Goal: Transaction & Acquisition: Purchase product/service

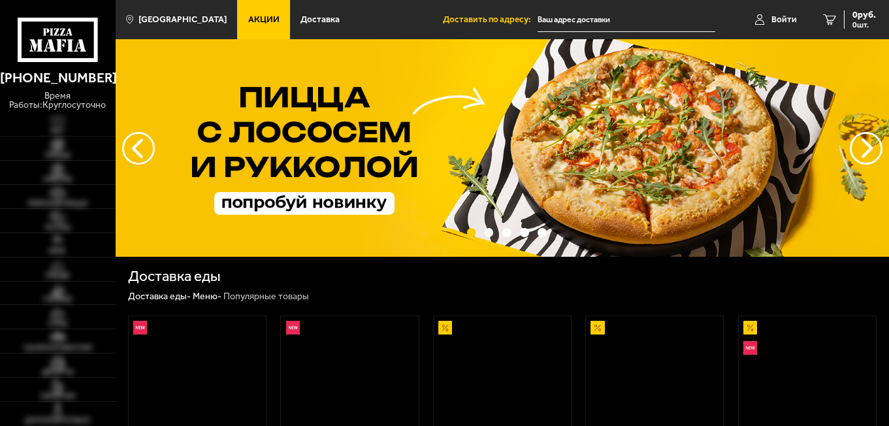
click at [529, 327] on img at bounding box center [502, 384] width 136 height 136
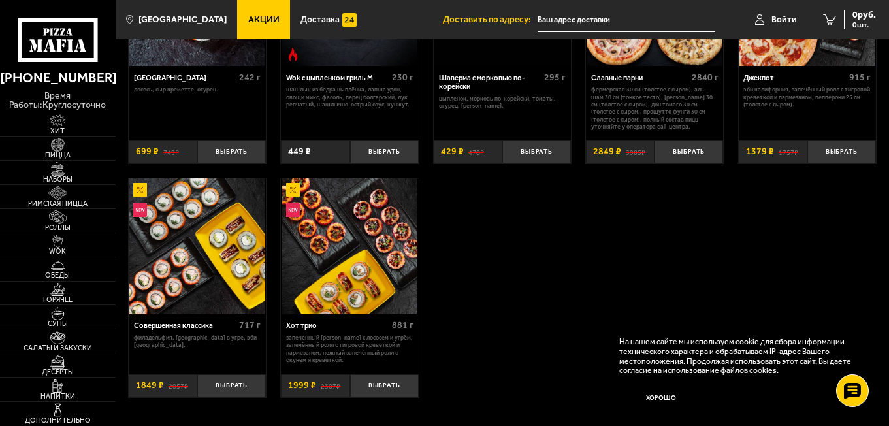
scroll to position [522, 0]
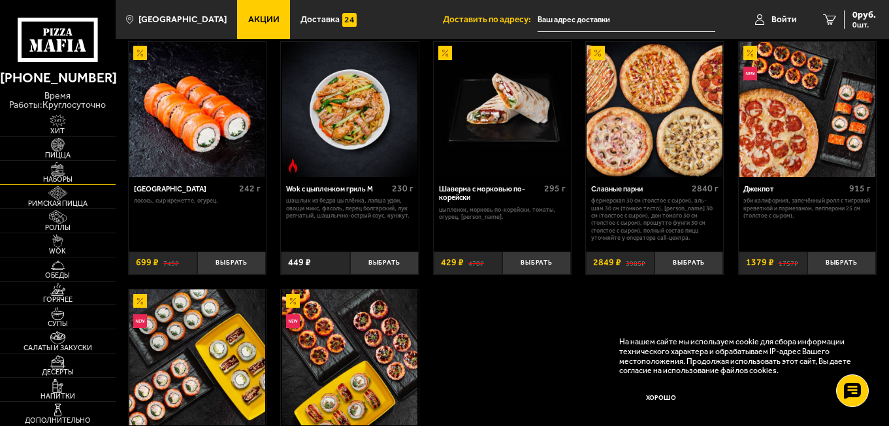
click at [67, 174] on img at bounding box center [57, 168] width 35 height 13
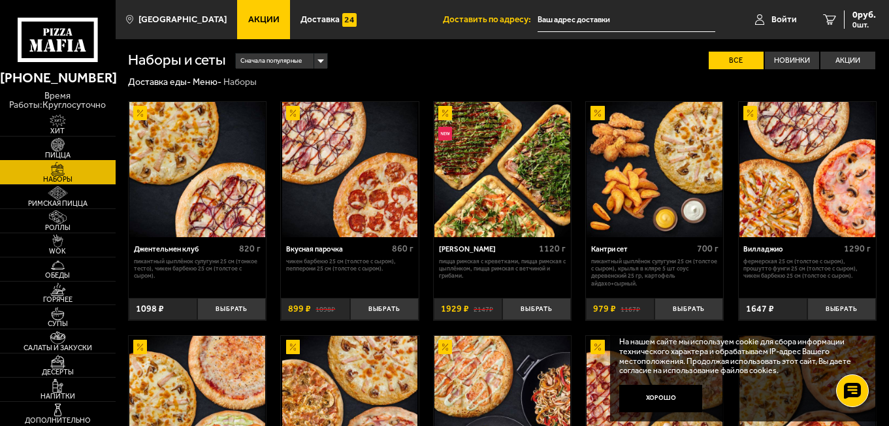
click at [57, 141] on img at bounding box center [57, 144] width 35 height 13
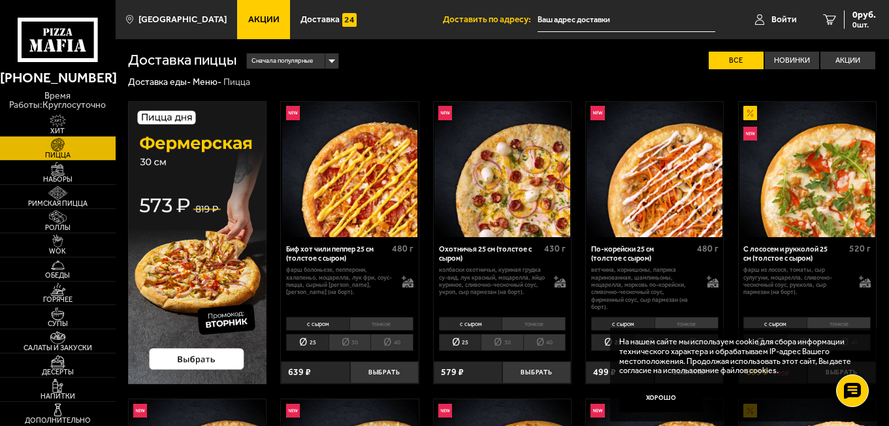
scroll to position [131, 0]
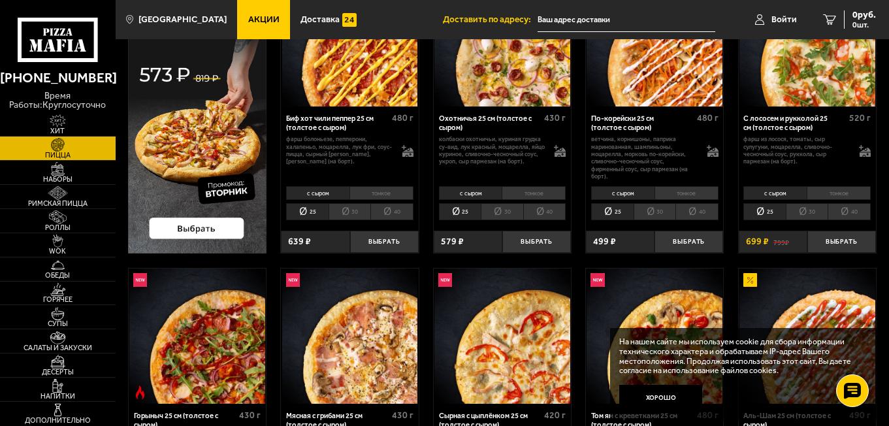
click at [385, 208] on li "40" at bounding box center [391, 211] width 43 height 17
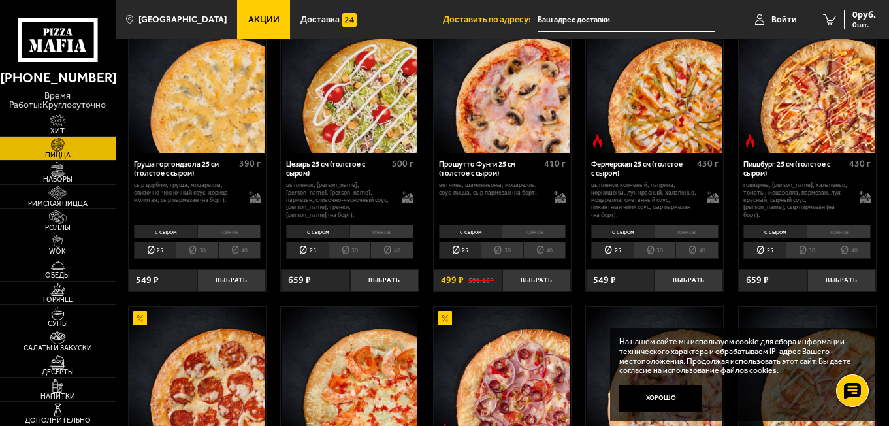
scroll to position [980, 0]
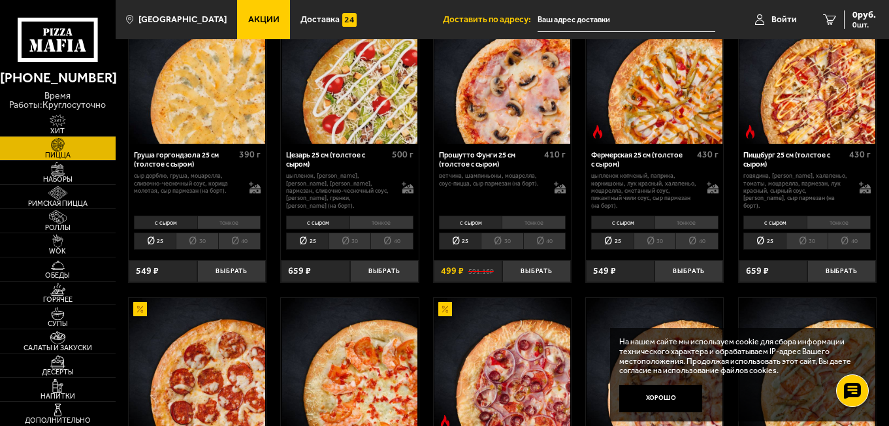
click at [862, 240] on li "40" at bounding box center [848, 240] width 43 height 17
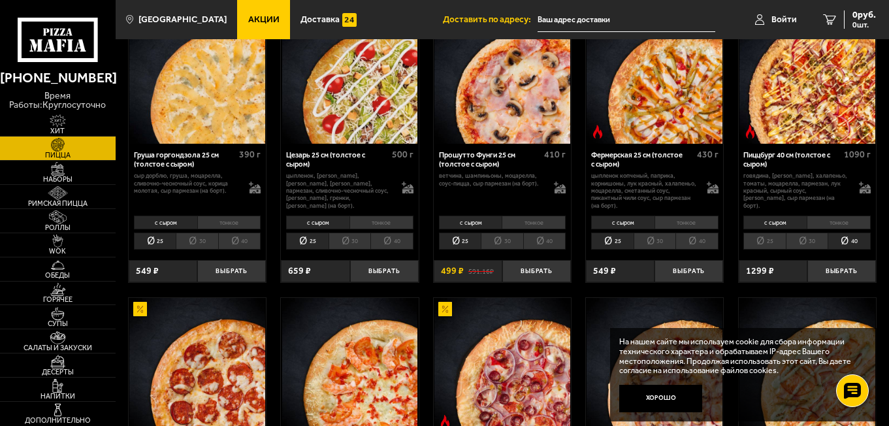
click at [848, 227] on li "тонкое" at bounding box center [838, 223] width 64 height 14
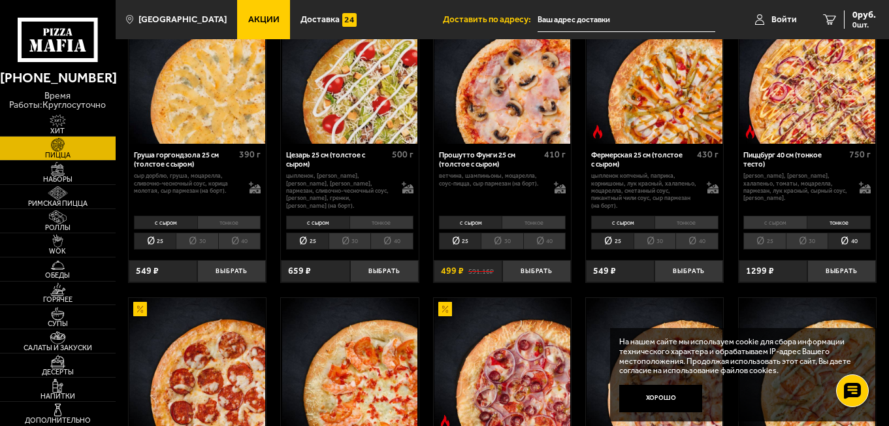
click at [793, 226] on li "с сыром" at bounding box center [774, 223] width 63 height 14
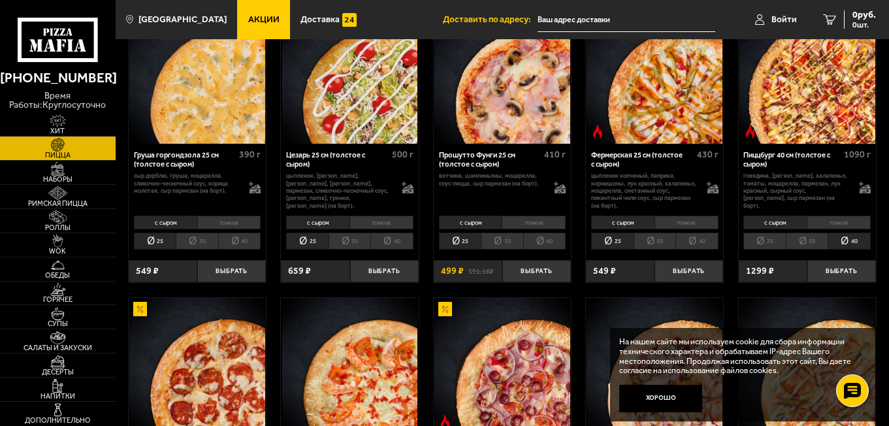
click at [840, 225] on li "тонкое" at bounding box center [838, 223] width 64 height 14
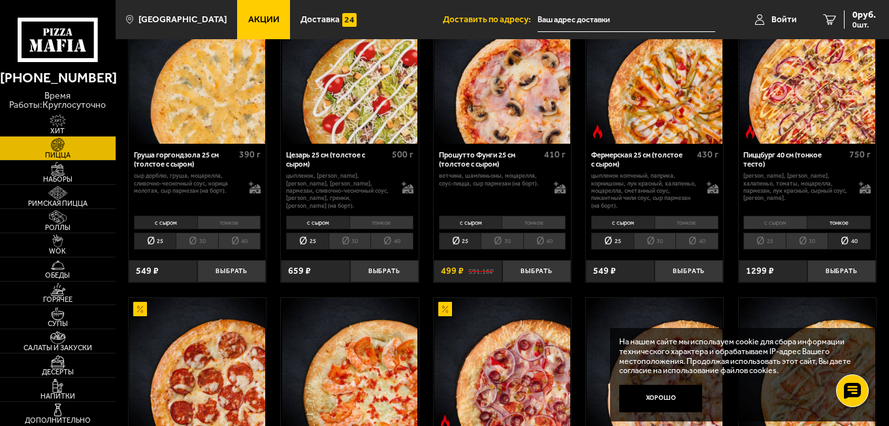
click at [784, 223] on li "с сыром" at bounding box center [774, 223] width 63 height 14
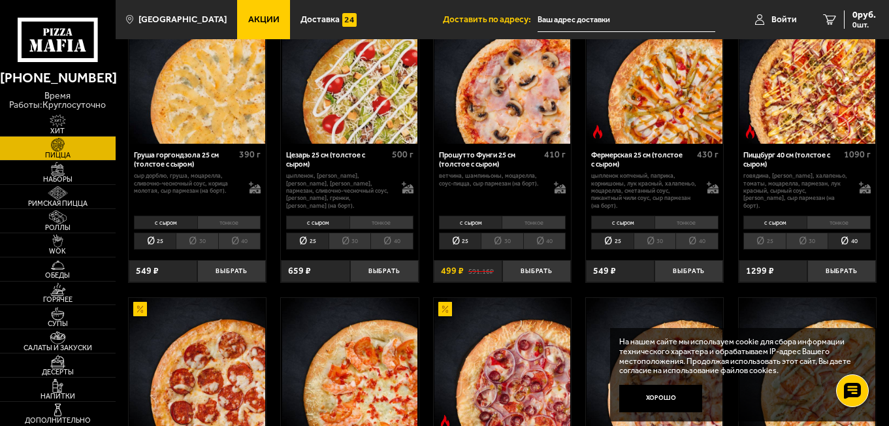
click at [838, 227] on li "тонкое" at bounding box center [838, 223] width 64 height 14
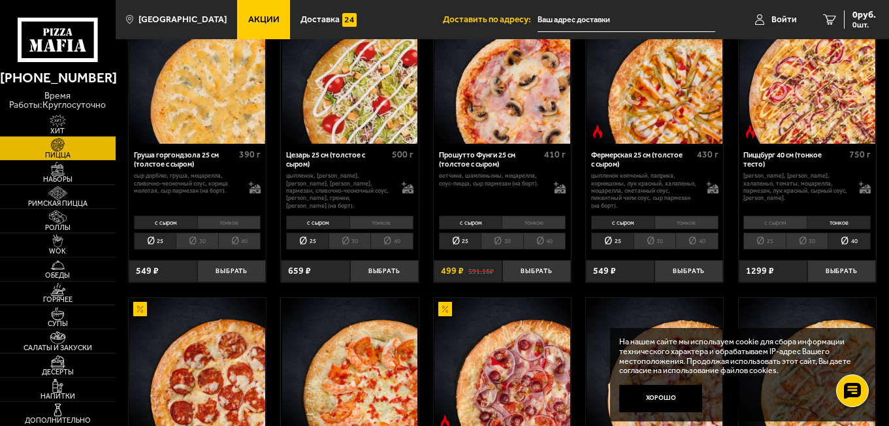
click at [782, 223] on li "с сыром" at bounding box center [774, 223] width 63 height 14
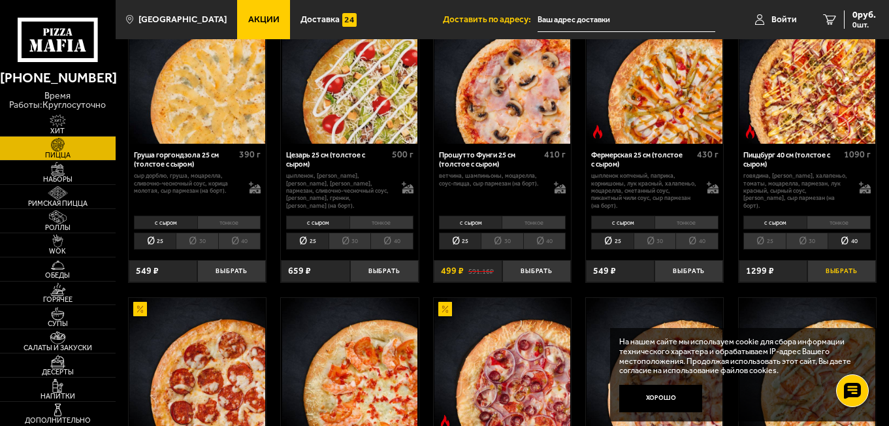
click at [842, 270] on button "Выбрать" at bounding box center [841, 271] width 69 height 23
click at [838, 25] on span "1 шт." at bounding box center [856, 25] width 39 height 8
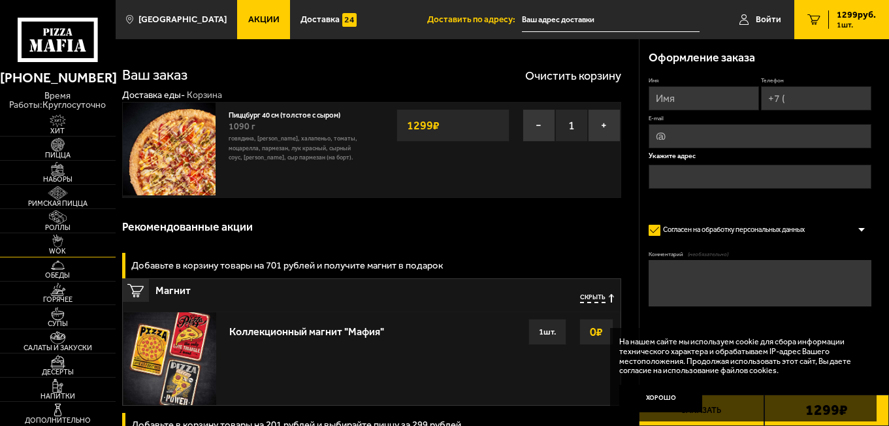
click at [64, 244] on img at bounding box center [57, 240] width 35 height 13
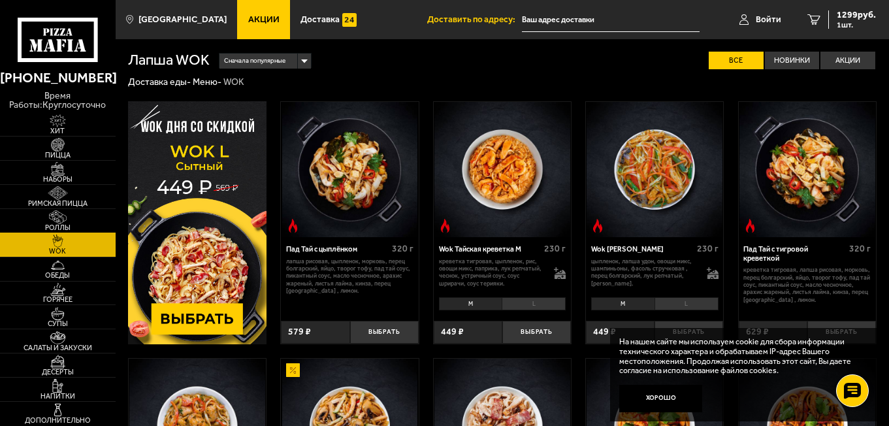
click at [68, 221] on img at bounding box center [57, 216] width 35 height 13
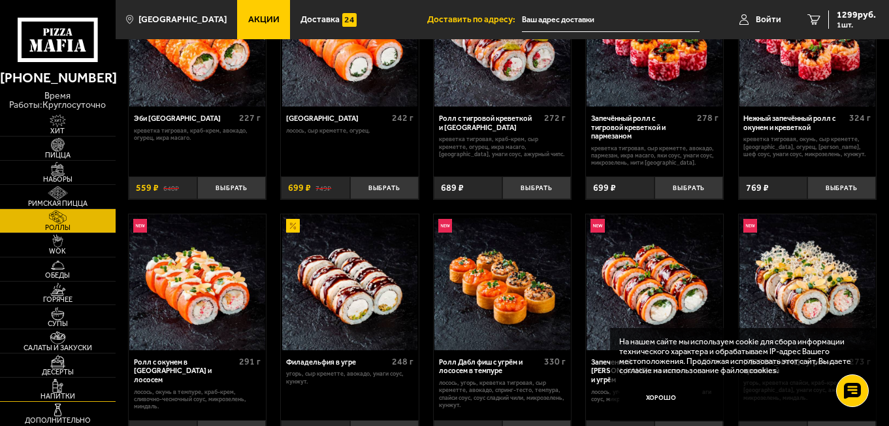
scroll to position [261, 0]
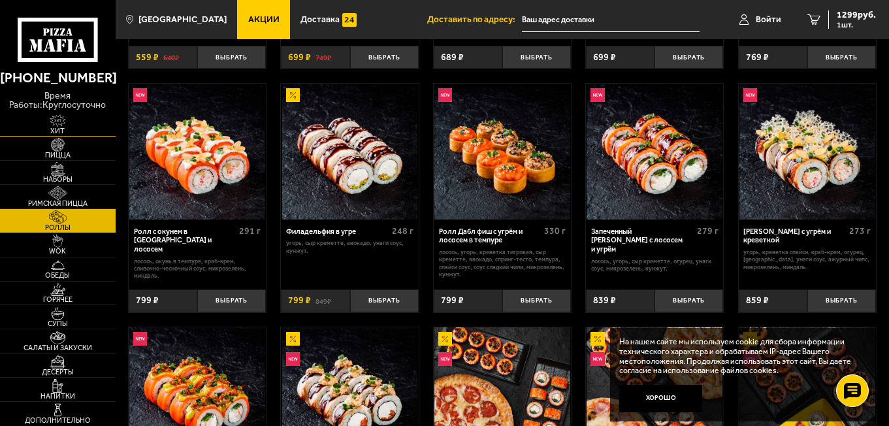
click at [57, 118] on img at bounding box center [57, 120] width 35 height 13
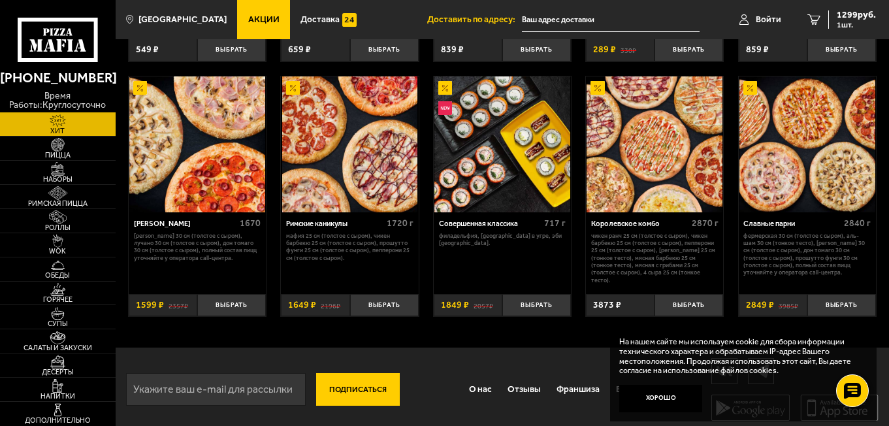
scroll to position [534, 0]
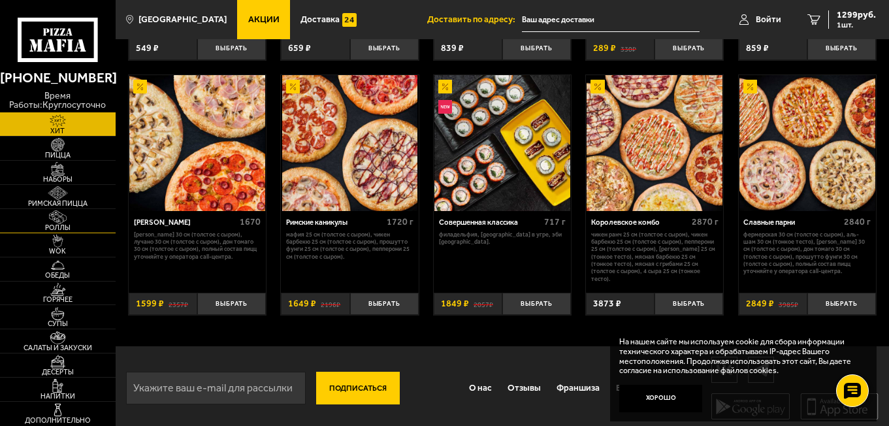
click at [69, 223] on img at bounding box center [57, 216] width 35 height 13
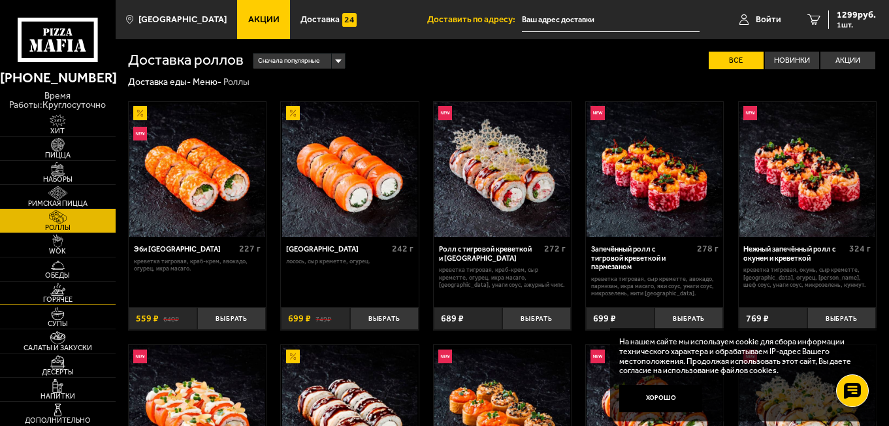
click at [61, 293] on img at bounding box center [57, 289] width 35 height 13
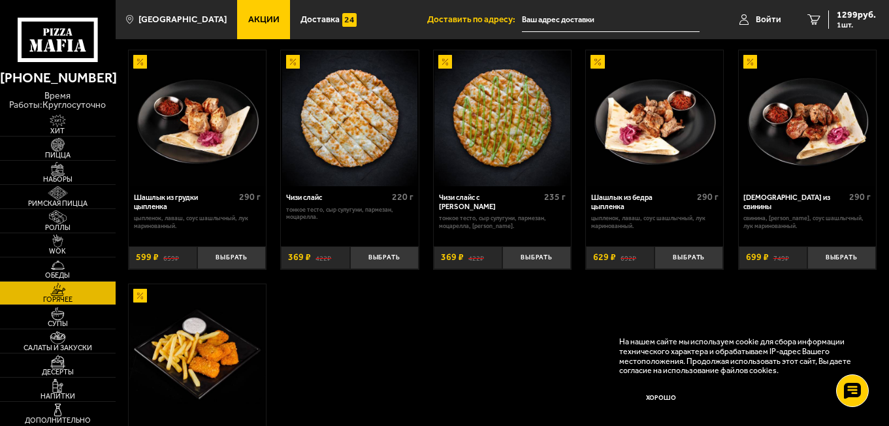
scroll to position [466, 0]
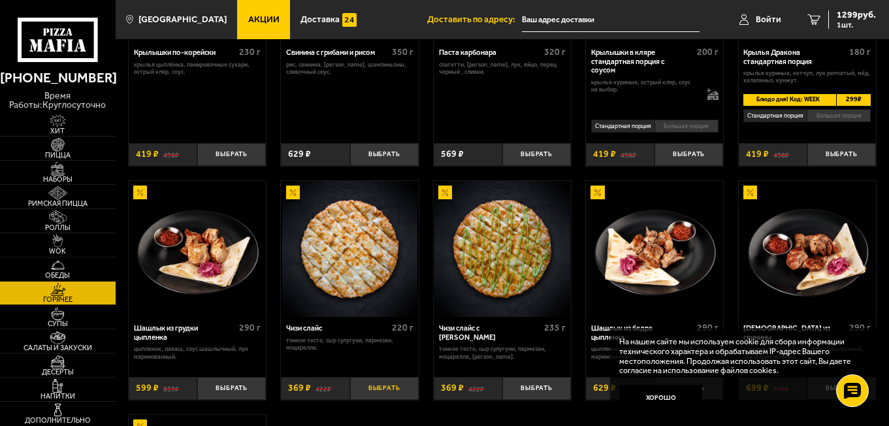
click at [383, 395] on button "Выбрать" at bounding box center [384, 388] width 69 height 23
click at [851, 22] on span "2 шт." at bounding box center [856, 25] width 39 height 8
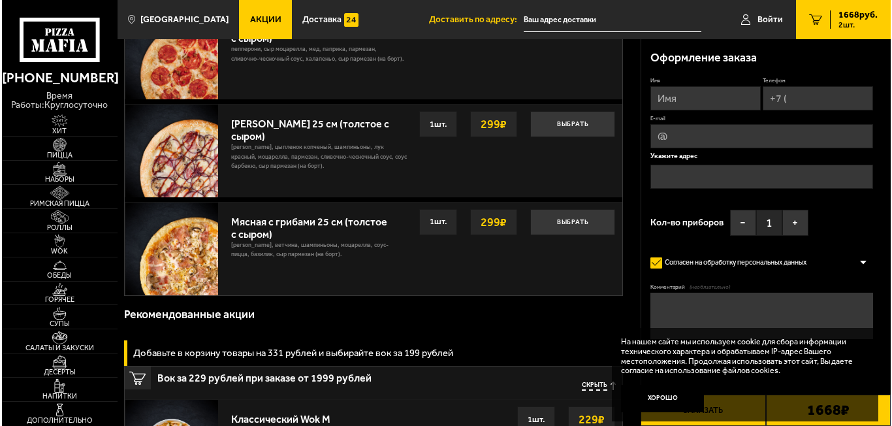
scroll to position [392, 0]
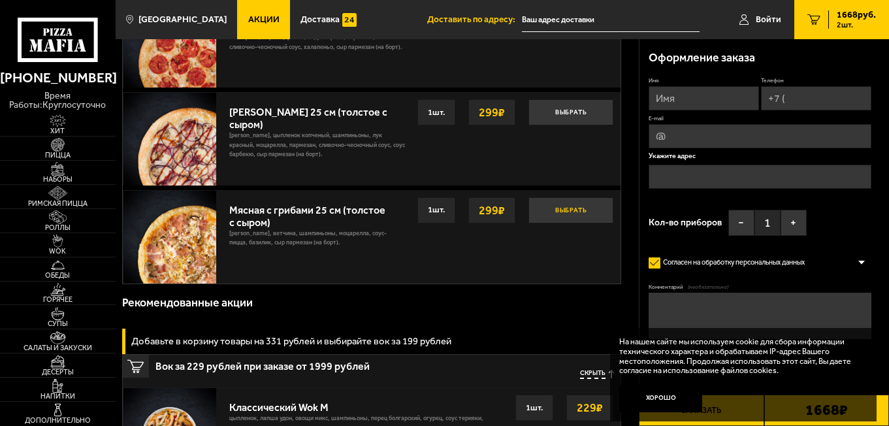
click at [570, 211] on button "Выбрать" at bounding box center [570, 210] width 85 height 26
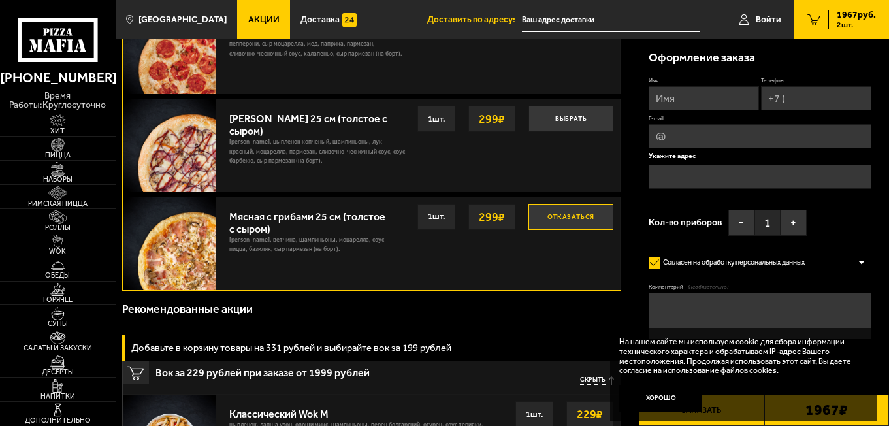
click at [686, 101] on input "Имя" at bounding box center [703, 98] width 110 height 24
type input "[PERSON_NAME]"
click at [822, 94] on input "Телефон" at bounding box center [816, 98] width 110 height 24
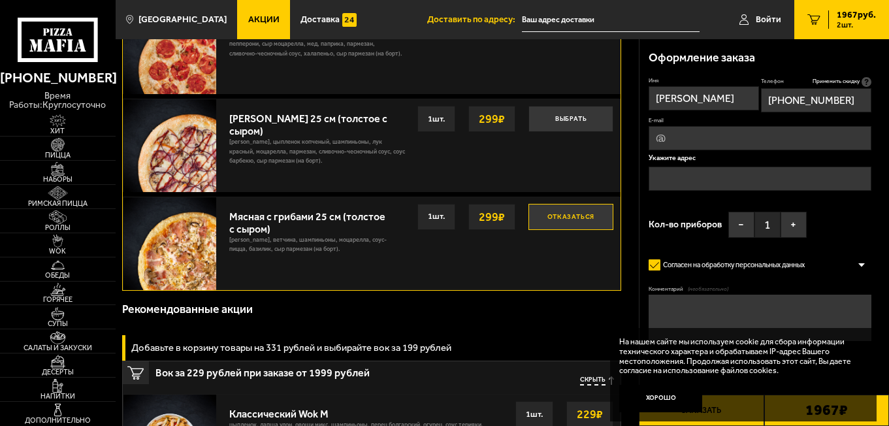
type input "[PHONE_NUMBER]"
click at [655, 144] on input "E-mail" at bounding box center [759, 138] width 222 height 24
click at [660, 138] on input "E-mail" at bounding box center [759, 138] width 222 height 24
type input "я"
type input "[EMAIL_ADDRESS][DOMAIN_NAME]"
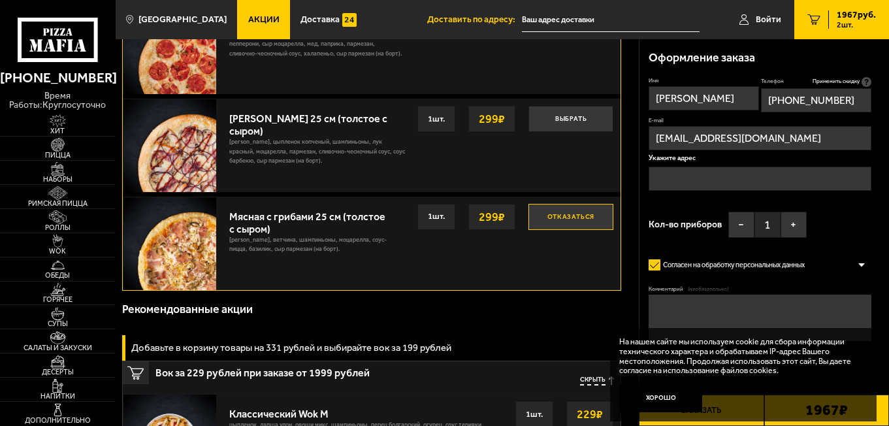
click at [687, 178] on input "text" at bounding box center [759, 179] width 222 height 24
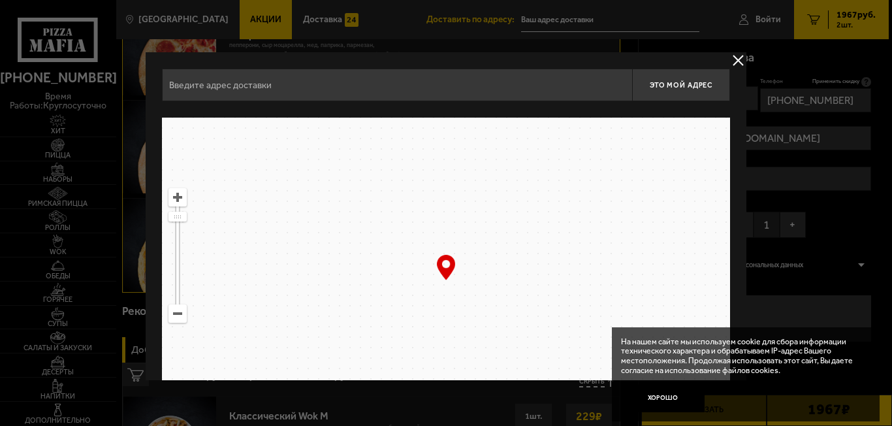
click at [400, 93] on input "text" at bounding box center [397, 85] width 470 height 33
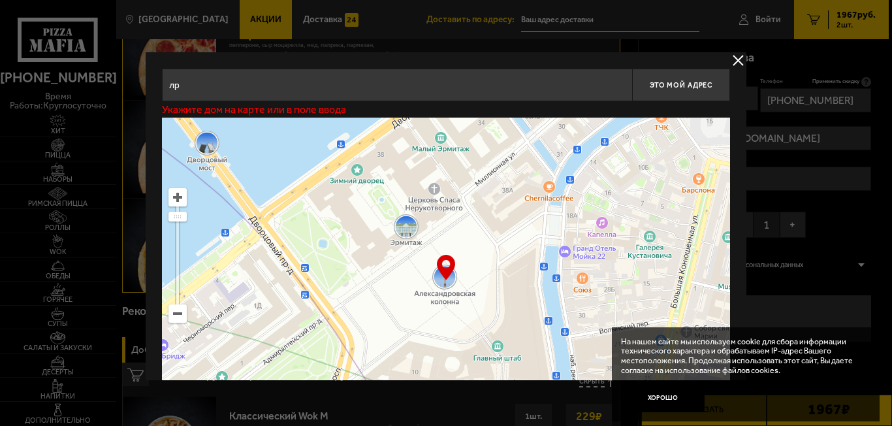
type input "л"
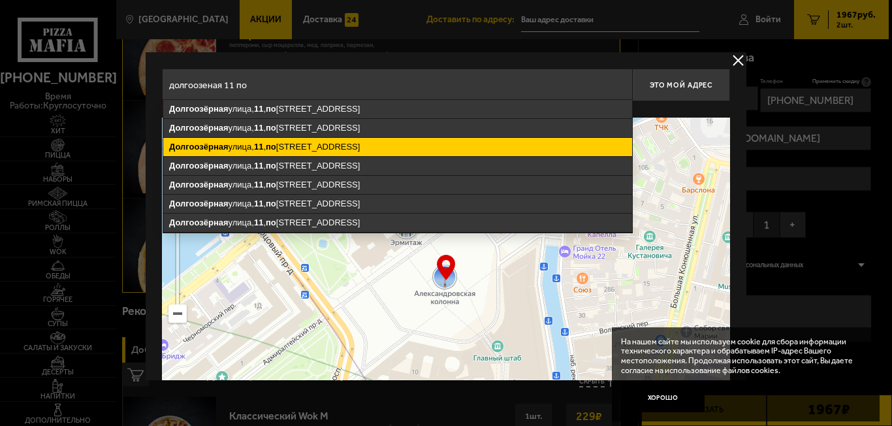
click at [367, 150] on ymaps "[STREET_ADDRESS]" at bounding box center [397, 147] width 469 height 18
type input "[STREET_ADDRESS]"
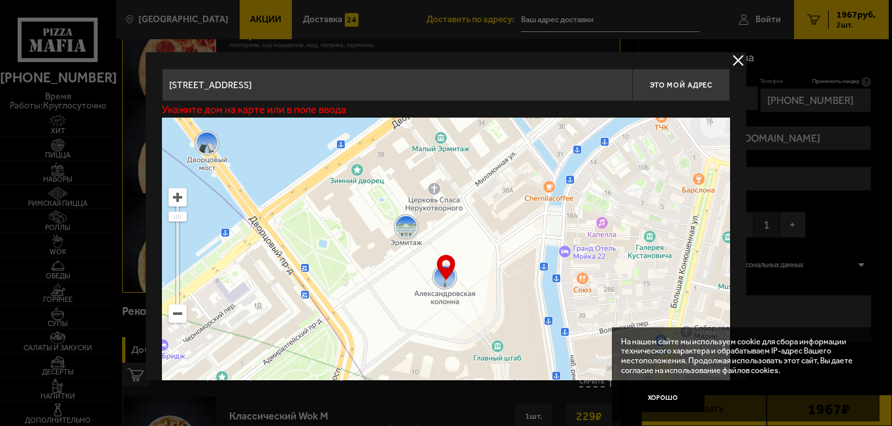
type input "[STREET_ADDRESS]"
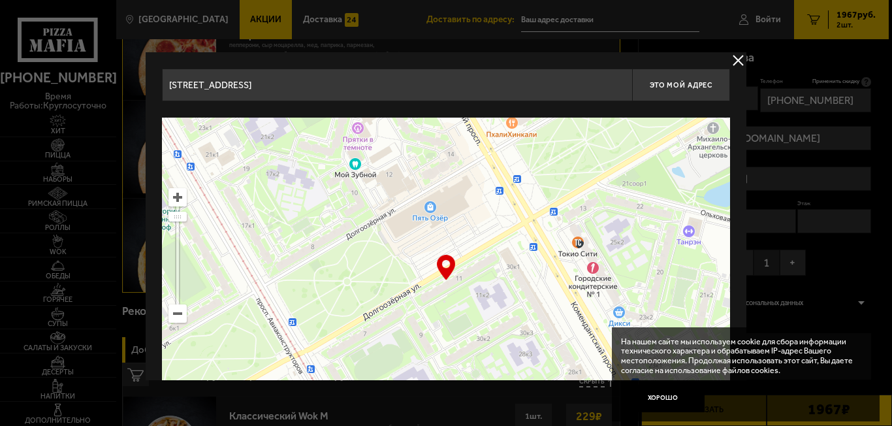
click at [448, 266] on div "… © Яндекс Условия использования Открыть в Яндекс.Картах Создать свою карту" at bounding box center [446, 281] width 568 height 327
click at [672, 399] on button "Хорошо" at bounding box center [663, 398] width 84 height 28
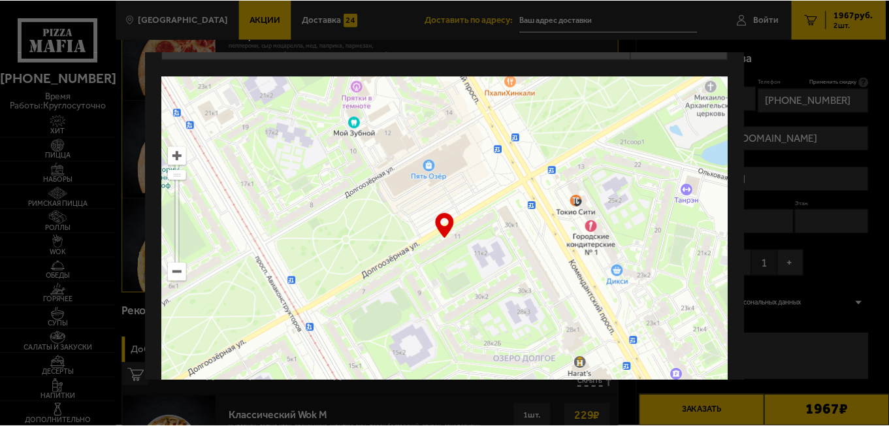
scroll to position [80, 0]
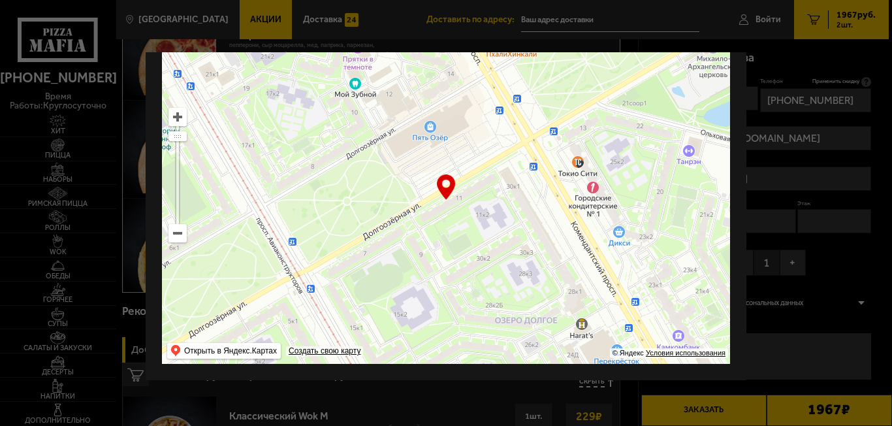
click at [440, 188] on div "… © Яндекс Условия использования Открыть в Яндекс.Картах Создать свою карту" at bounding box center [446, 200] width 568 height 327
click at [827, 196] on div at bounding box center [446, 213] width 892 height 426
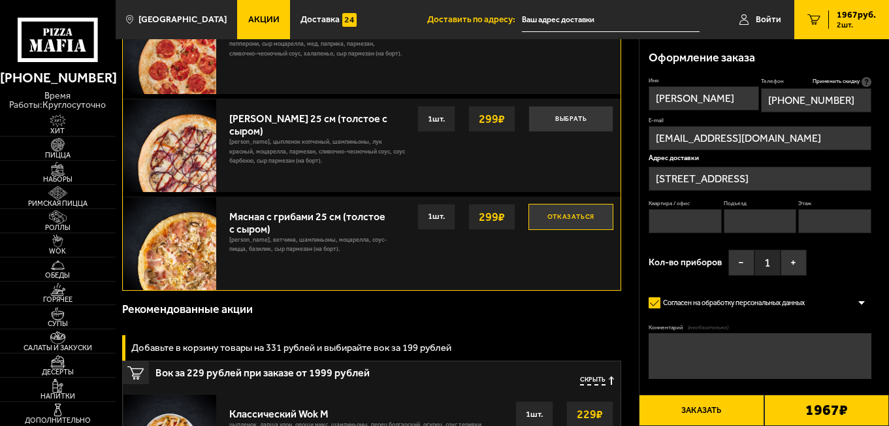
click at [664, 227] on input "Квартира / офис" at bounding box center [684, 221] width 73 height 24
type input "115"
click at [765, 224] on input "Подъезд" at bounding box center [760, 221] width 73 height 24
type input "3"
click at [831, 225] on input "Этаж" at bounding box center [834, 221] width 73 height 24
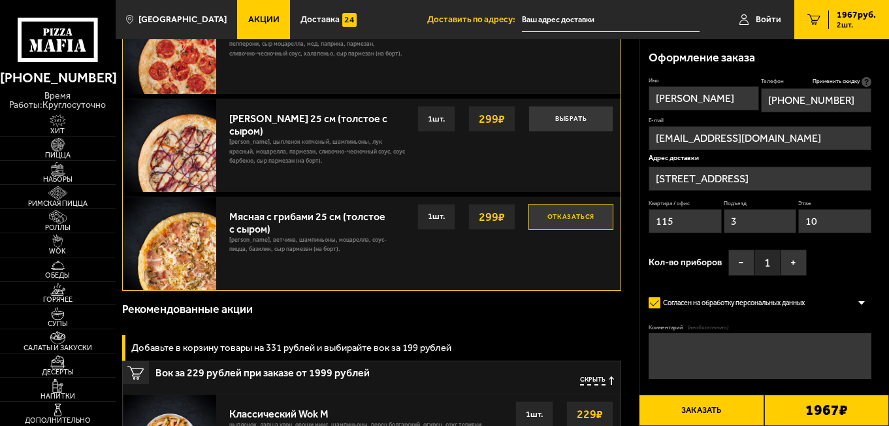
type input "10"
click at [701, 359] on textarea "Комментарий (необязательно)" at bounding box center [759, 356] width 222 height 46
type textarea "[PERSON_NAME]"
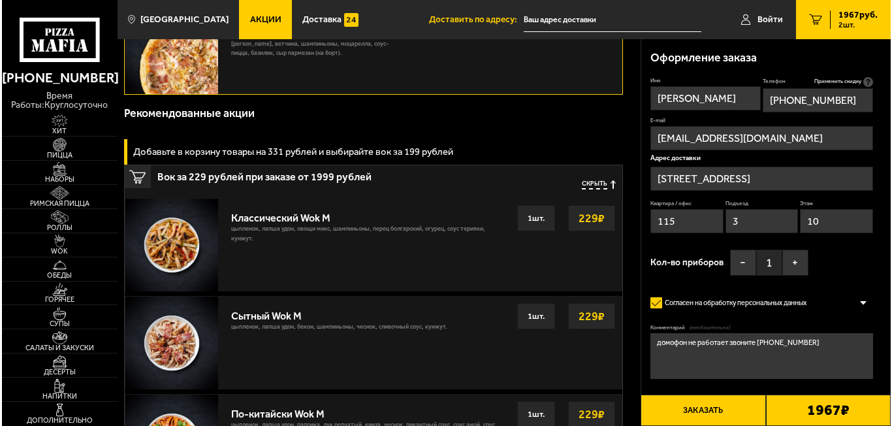
scroll to position [784, 0]
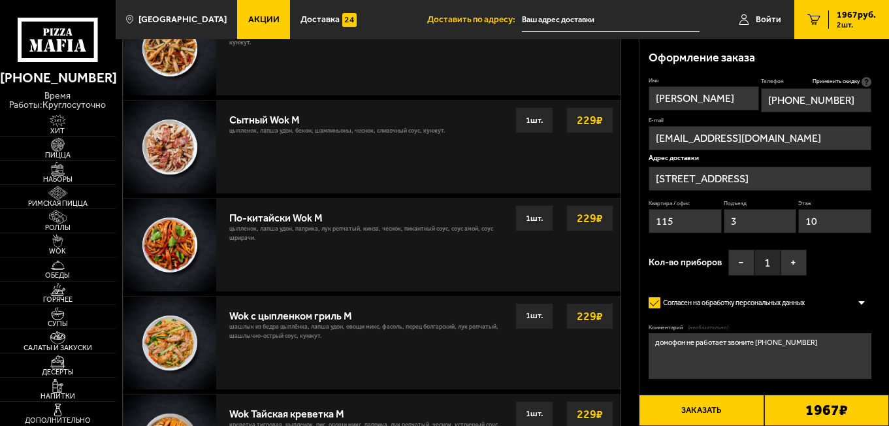
type textarea "домофон не работает звоните [PHONE_NUMBER]"
click at [688, 409] on button "Заказать" at bounding box center [701, 409] width 125 height 31
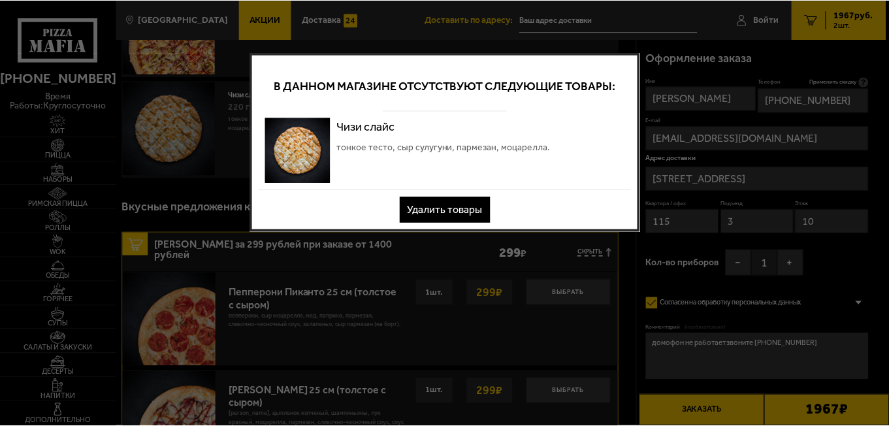
scroll to position [0, 0]
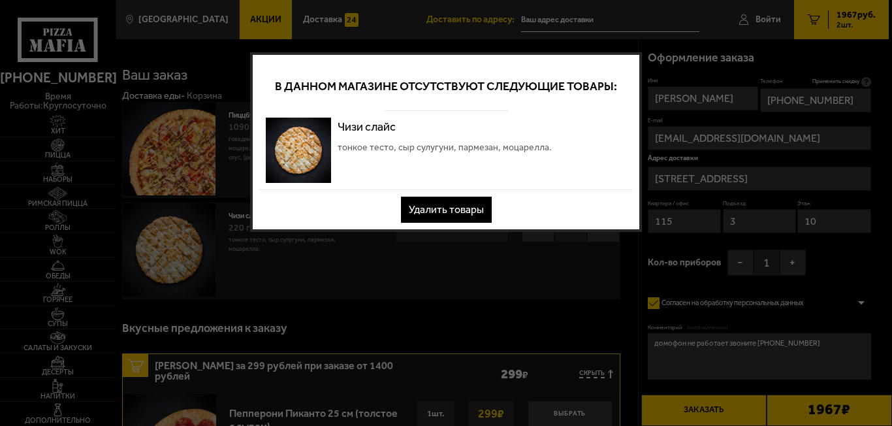
click at [419, 210] on button "Удалить товары" at bounding box center [446, 210] width 91 height 26
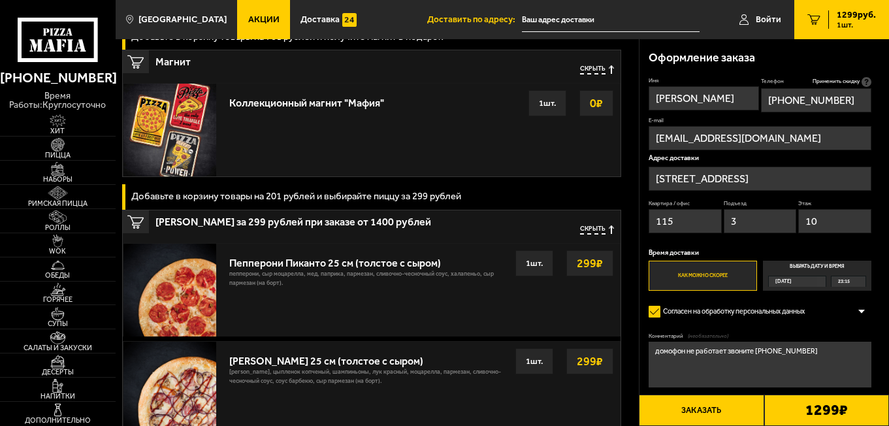
scroll to position [261, 0]
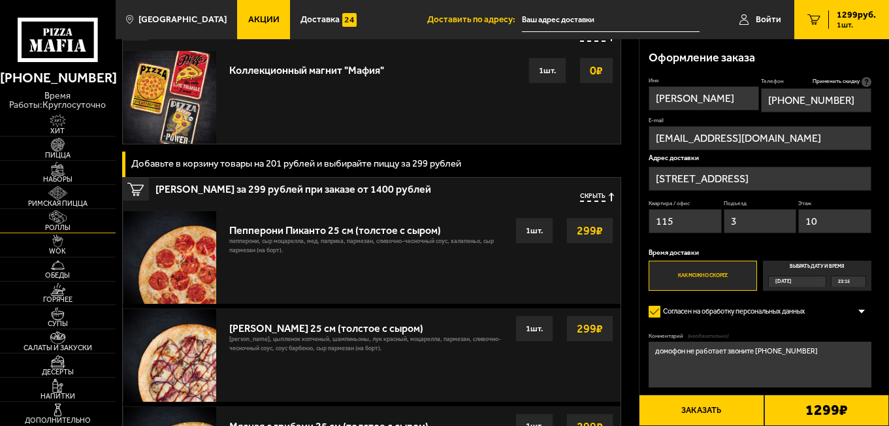
click at [80, 214] on link "Роллы" at bounding box center [58, 221] width 116 height 24
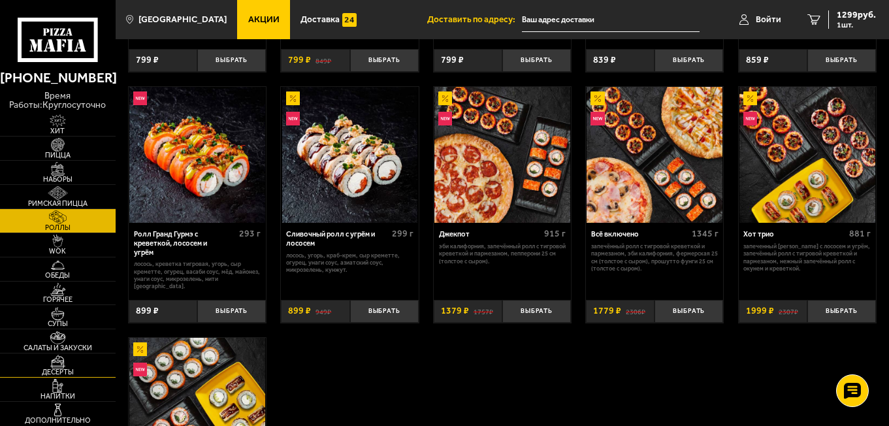
scroll to position [522, 0]
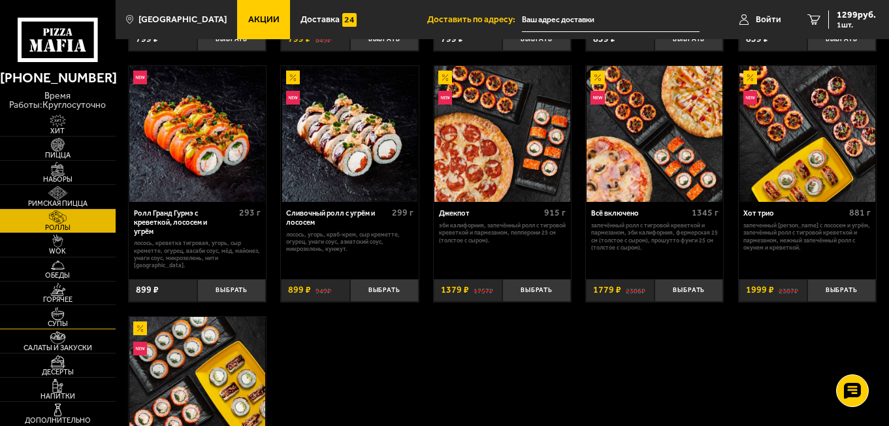
click at [57, 310] on img at bounding box center [57, 313] width 35 height 13
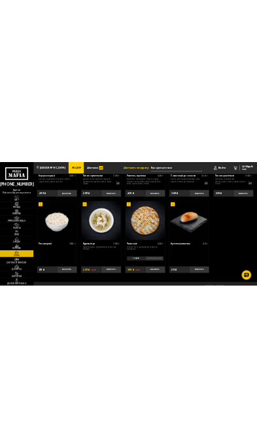
scroll to position [187, 0]
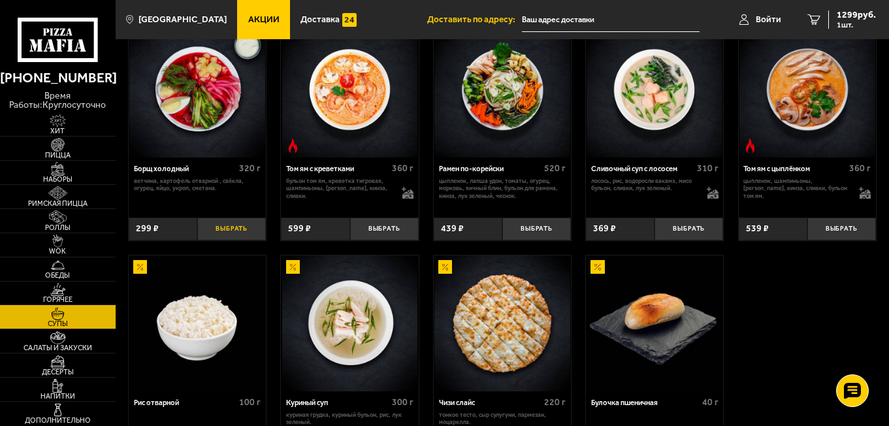
click at [236, 224] on button "Выбрать" at bounding box center [231, 228] width 69 height 23
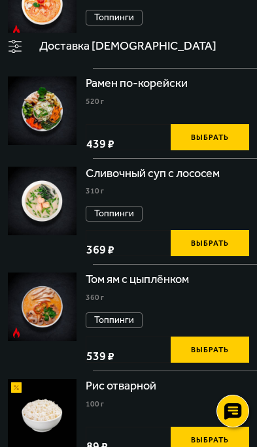
click at [0, 0] on span "2 шт." at bounding box center [0, 0] width 0 height 0
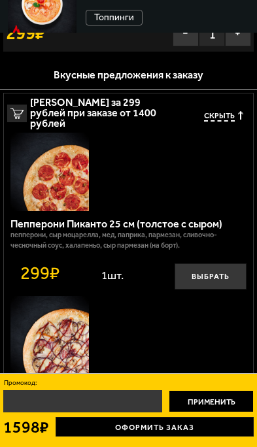
scroll to position [327, 0]
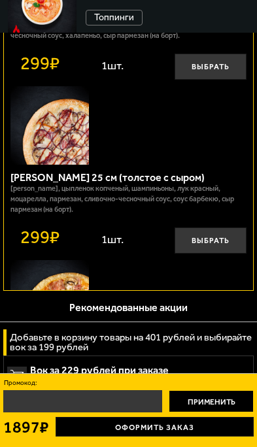
scroll to position [529, 0]
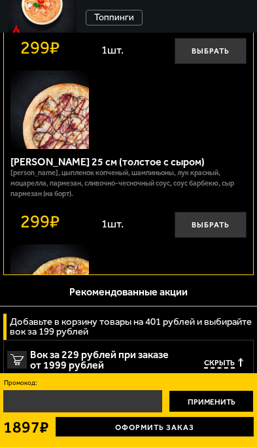
click at [253, 390] on button "Применить" at bounding box center [210, 401] width 85 height 22
click at [253, 417] on link "Оформить заказ" at bounding box center [155, 427] width 198 height 20
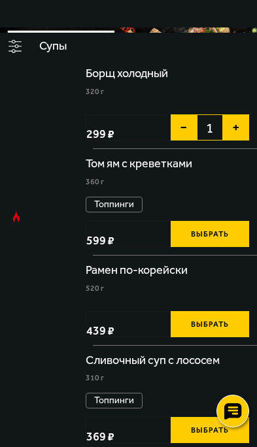
scroll to position [187, 0]
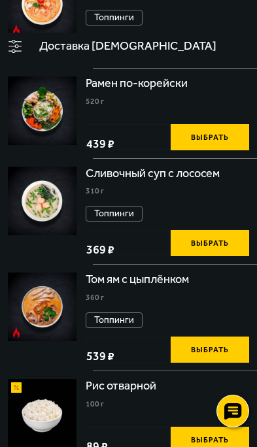
click at [0, 0] on span "1897 руб." at bounding box center [0, 0] width 0 height 0
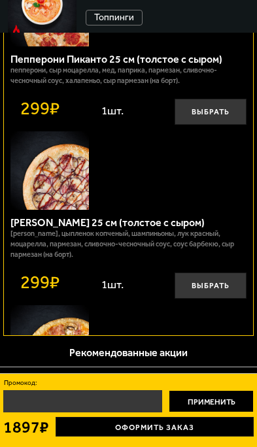
scroll to position [392, 0]
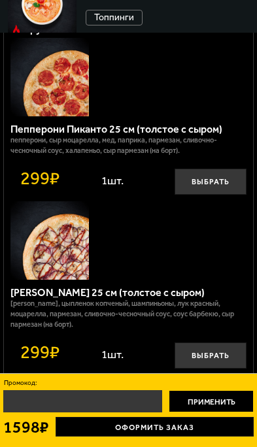
scroll to position [385, 0]
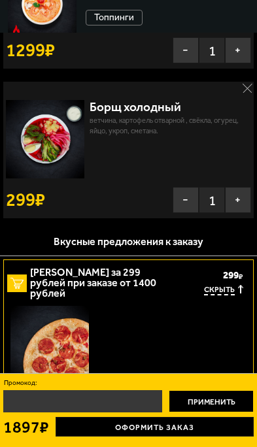
scroll to position [65, 0]
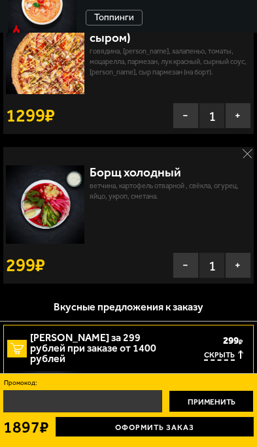
click at [0, 0] on span "1897 руб." at bounding box center [0, 0] width 0 height 0
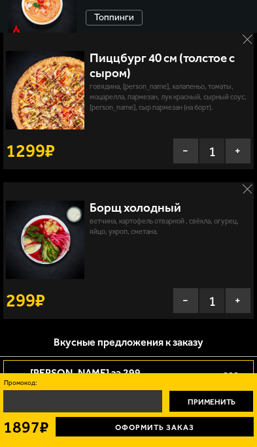
scroll to position [0, 0]
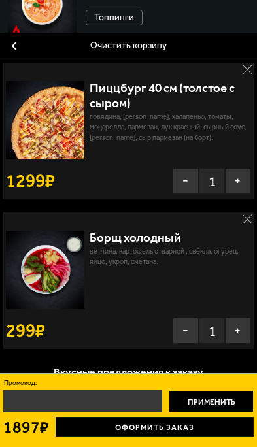
click at [0, 0] on span "2 шт." at bounding box center [0, 0] width 0 height 0
click at [253, 390] on button "Применить" at bounding box center [210, 401] width 85 height 22
click at [253, 417] on link "Оформить заказ" at bounding box center [155, 427] width 198 height 20
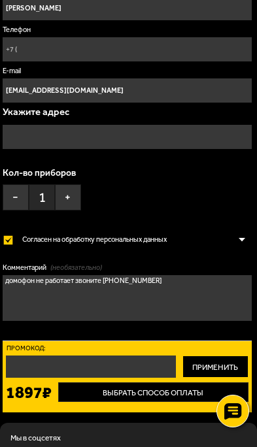
scroll to position [101, 0]
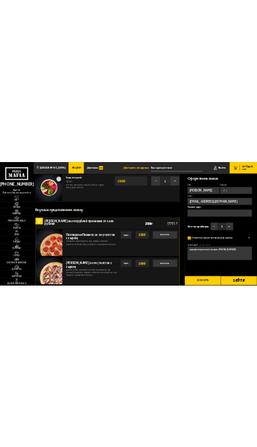
scroll to position [261, 0]
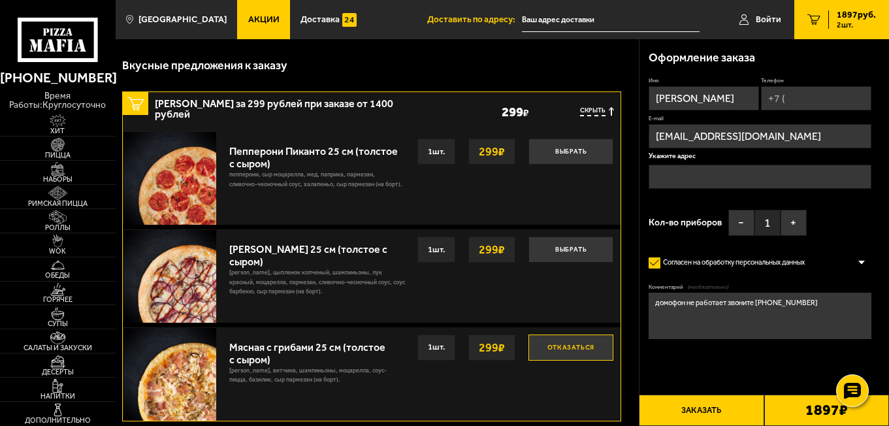
click at [674, 172] on input "text" at bounding box center [759, 177] width 222 height 24
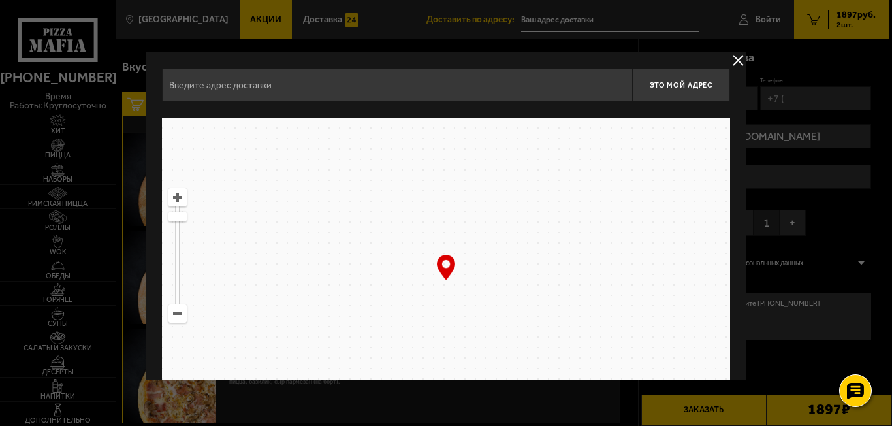
click at [474, 89] on input "text" at bounding box center [397, 85] width 470 height 33
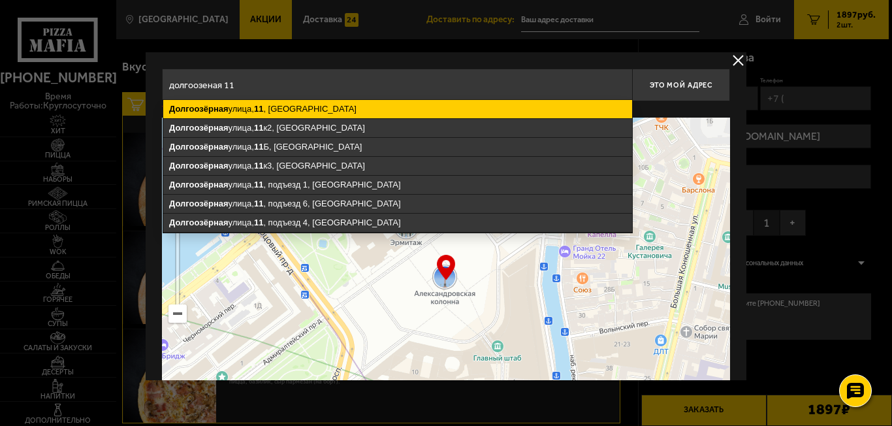
click at [308, 110] on ymaps "Долгоозёрная улица, 11 , Санкт-Петербург" at bounding box center [397, 109] width 469 height 18
type input "Санкт-Петербург, Долгоозёрная улица, 11"
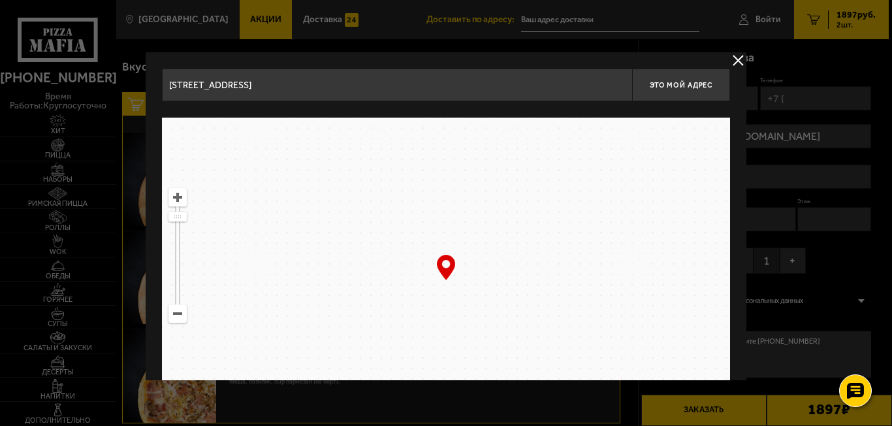
type input "Долгоозёрная улица, 11"
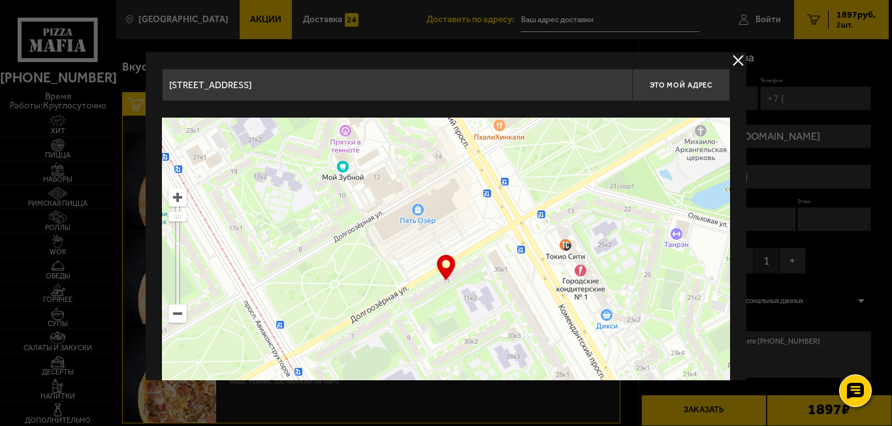
click at [739, 63] on button "delivery type" at bounding box center [738, 60] width 16 height 16
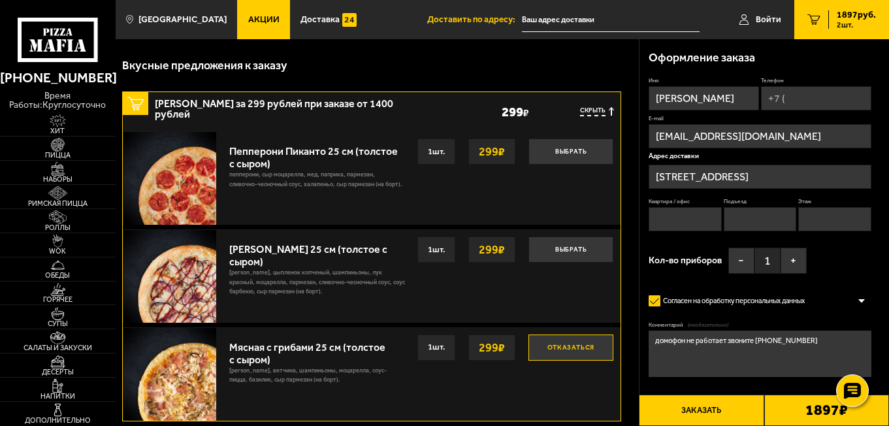
click at [697, 217] on input "Квартира / офис" at bounding box center [684, 219] width 73 height 24
type input "115"
click at [765, 217] on input "Подъезд" at bounding box center [760, 219] width 73 height 24
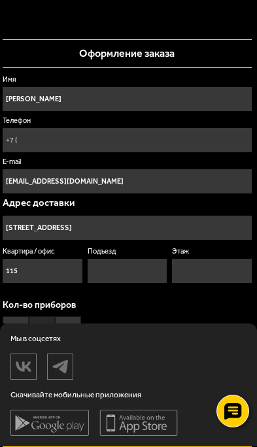
type input "3"
click at [251, 259] on input "Этаж" at bounding box center [212, 271] width 80 height 24
type input "10"
click at [0, 0] on button "Заказать" at bounding box center [0, 0] width 0 height 0
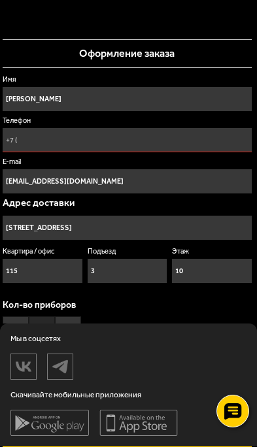
click at [251, 128] on input "Телефон" at bounding box center [127, 140] width 249 height 24
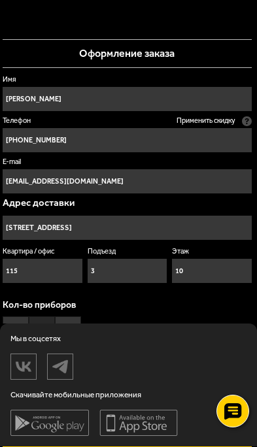
type input "[PHONE_NUMBER]"
click at [0, 0] on button "Заказать" at bounding box center [0, 0] width 0 height 0
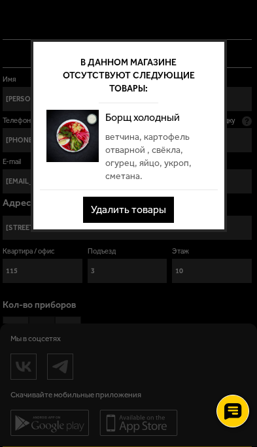
scroll to position [0, 0]
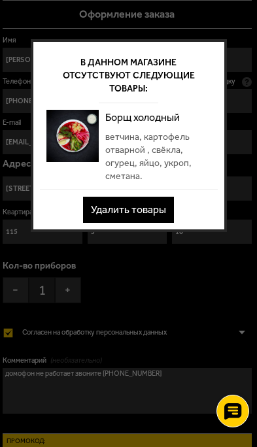
click at [174, 207] on button "Удалить товары" at bounding box center [128, 210] width 91 height 26
